Goal: Use online tool/utility: Utilize a website feature to perform a specific function

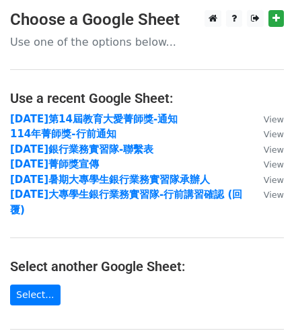
click at [114, 130] on td "114年菁師獎-行前通知" at bounding box center [130, 133] width 240 height 15
click at [111, 132] on strong "114年菁師獎-行前通知" at bounding box center [63, 134] width 106 height 12
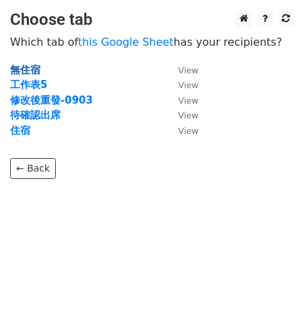
click at [32, 69] on strong "無住宿" at bounding box center [25, 70] width 30 height 12
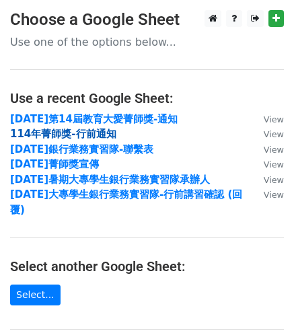
click at [85, 136] on strong "114年菁師獎-行前通知" at bounding box center [63, 134] width 106 height 12
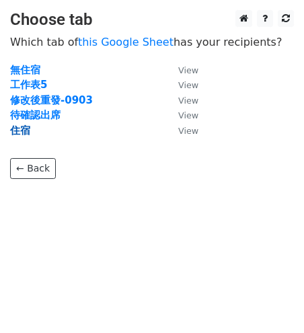
click at [23, 126] on strong "住宿" at bounding box center [20, 130] width 20 height 12
